Goal: Go to known website: Access a specific website the user already knows

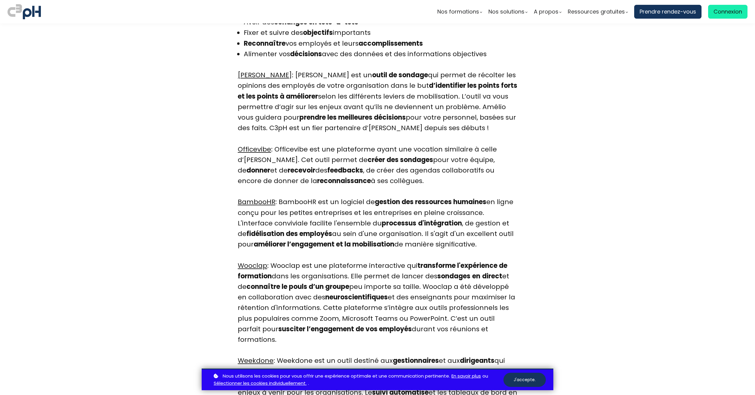
scroll to position [1640, 0]
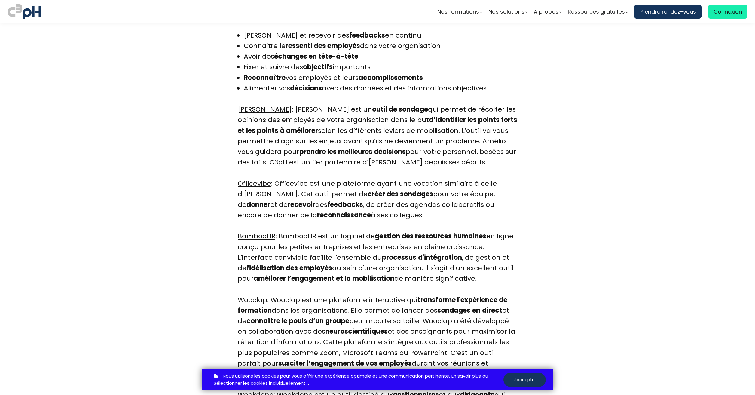
click at [261, 184] on link "Officevibe" at bounding box center [254, 183] width 33 height 9
